Goal: Transaction & Acquisition: Purchase product/service

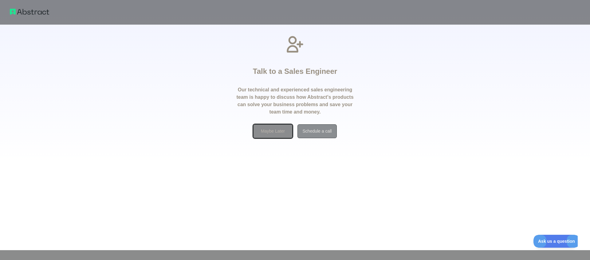
click at [274, 132] on button "Maybe Later" at bounding box center [272, 131] width 39 height 14
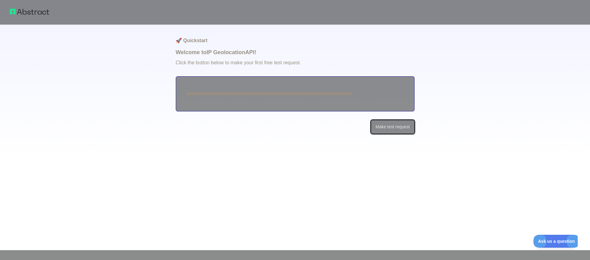
click at [389, 129] on button "Make test request" at bounding box center [392, 127] width 43 height 14
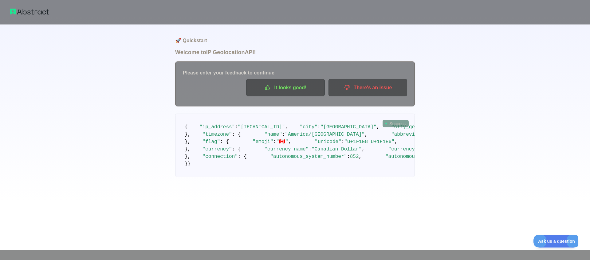
scroll to position [62, 0]
click at [296, 79] on button "It looks good!" at bounding box center [285, 87] width 79 height 17
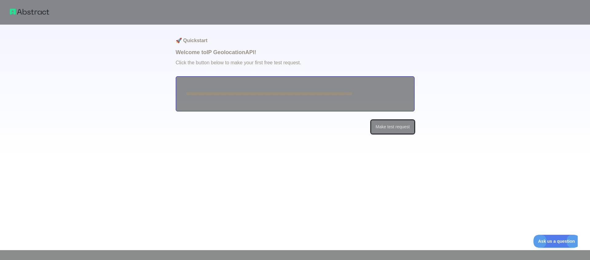
click at [395, 127] on button "Make test request" at bounding box center [392, 127] width 43 height 14
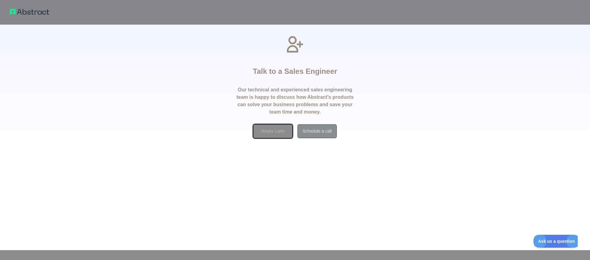
click at [266, 134] on button "Maybe Later" at bounding box center [272, 131] width 39 height 14
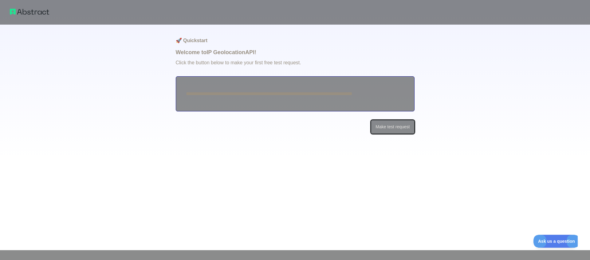
click at [389, 129] on button "Make test request" at bounding box center [392, 127] width 43 height 14
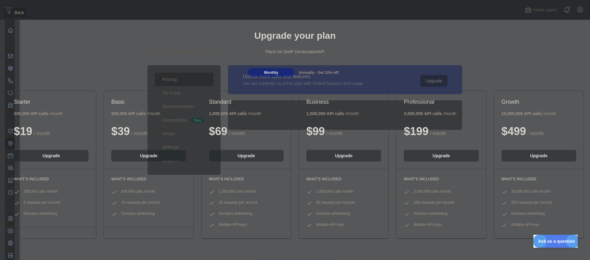
click at [467, 29] on div "Upgrade your plan Plans for the IP Geolocation API" at bounding box center [295, 45] width 590 height 44
